Goal: Information Seeking & Learning: Learn about a topic

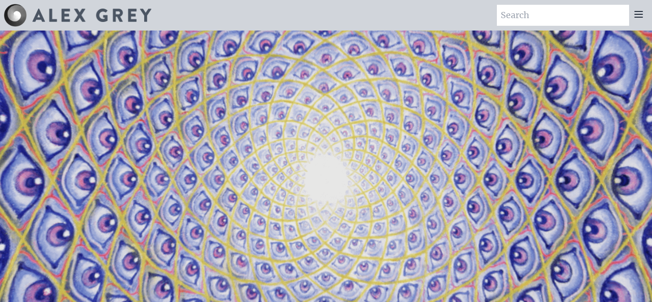
click at [637, 21] on div at bounding box center [638, 15] width 19 height 21
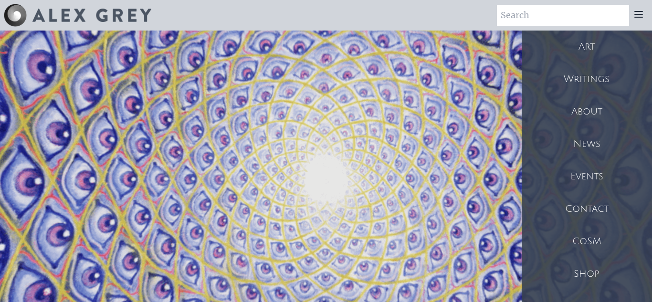
click at [607, 52] on div "Art" at bounding box center [587, 47] width 130 height 32
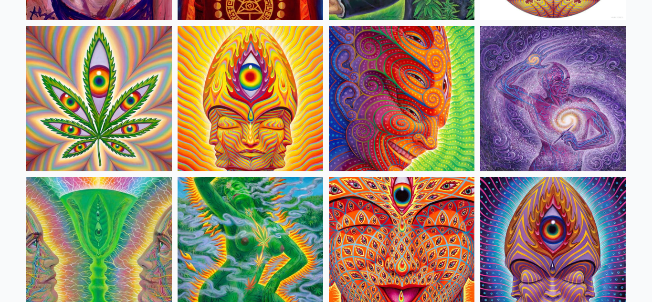
scroll to position [1746, 0]
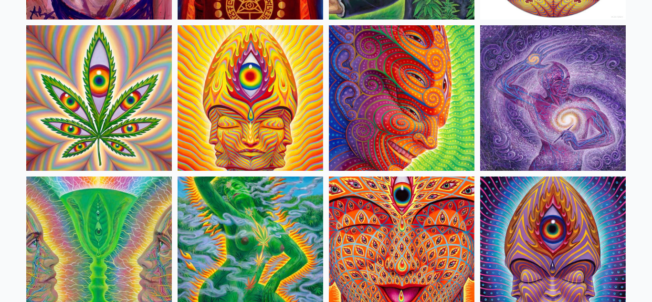
click at [494, 107] on img at bounding box center [553, 98] width 146 height 146
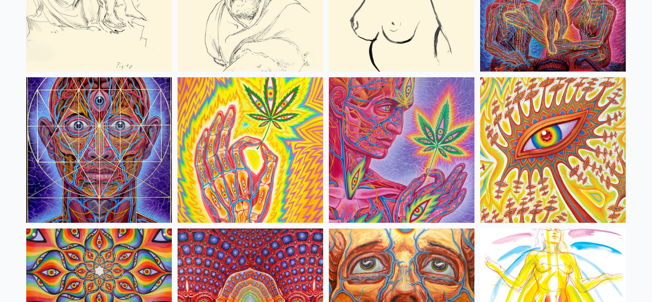
scroll to position [4118, 0]
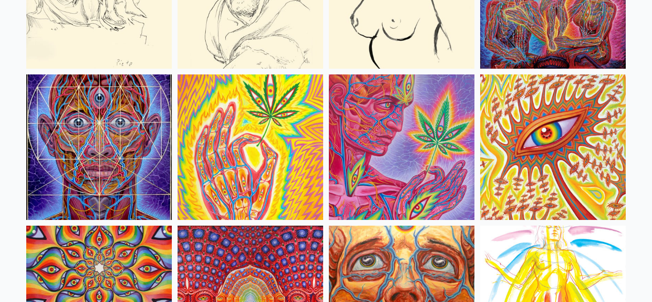
click at [241, 142] on img at bounding box center [251, 147] width 146 height 146
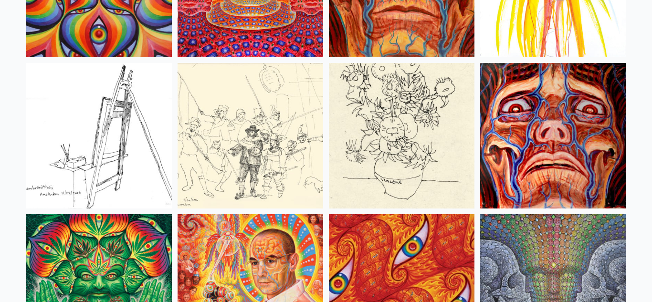
scroll to position [4459, 0]
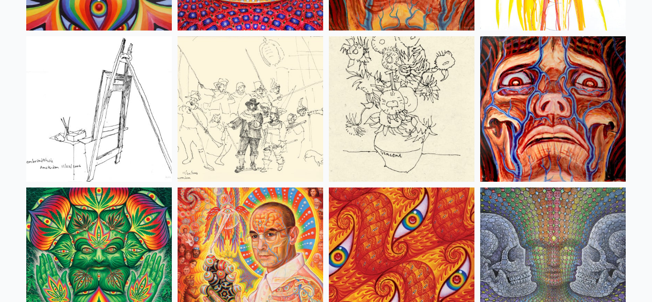
click at [245, 98] on img at bounding box center [251, 109] width 146 height 146
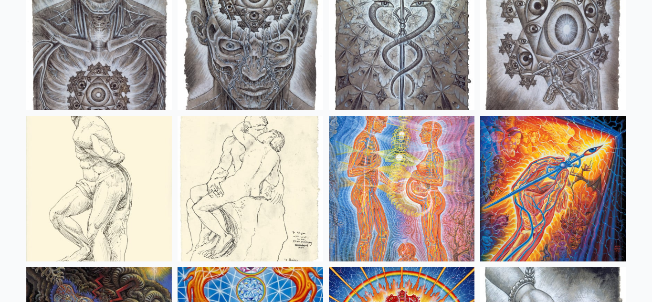
scroll to position [7256, 0]
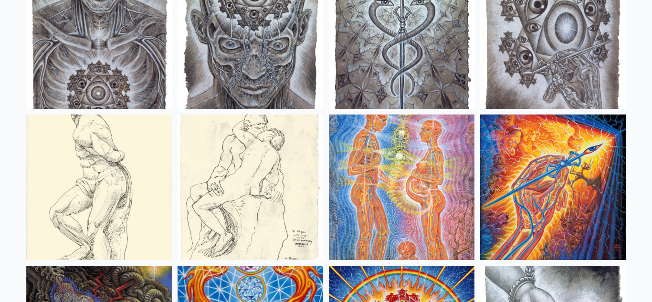
click at [135, 181] on img at bounding box center [99, 188] width 146 height 146
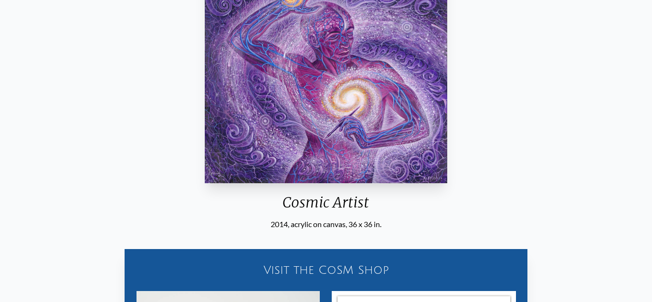
scroll to position [149, 0]
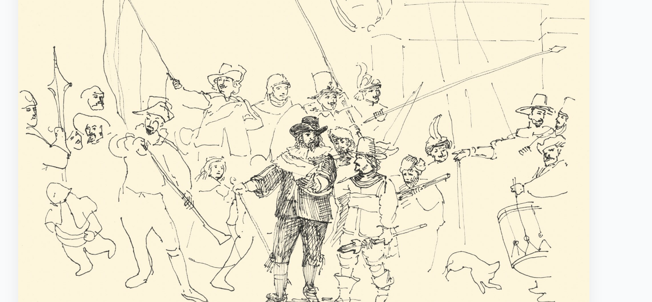
scroll to position [68, 0]
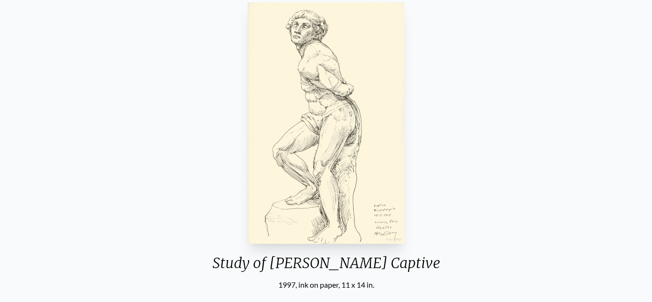
scroll to position [124, 0]
